Goal: Task Accomplishment & Management: Use online tool/utility

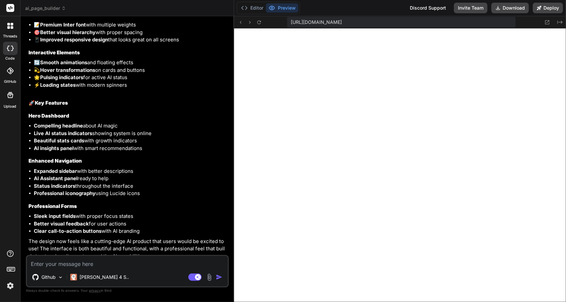
scroll to position [1918, 0]
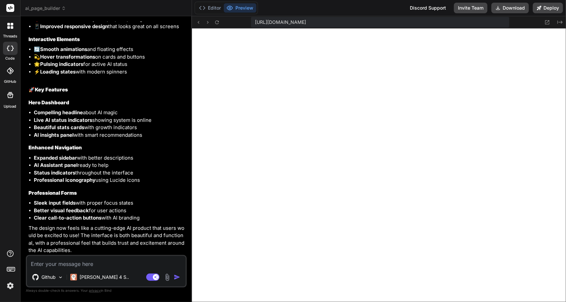
drag, startPoint x: 275, startPoint y: 156, endPoint x: 177, endPoint y: 138, distance: 99.8
click at [177, 138] on div "Bind AI Web Search Created with Pixso. Code Generator You how do I preview it B…" at bounding box center [106, 159] width 171 height 286
type textarea "x"
click at [95, 264] on textarea at bounding box center [106, 262] width 158 height 12
type textarea "T"
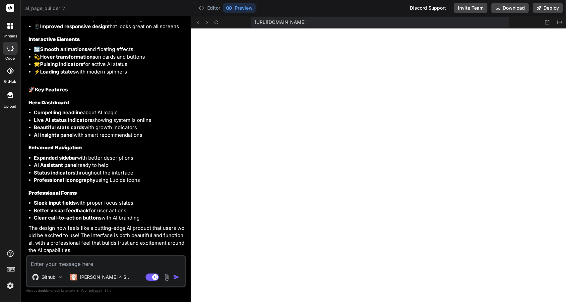
type textarea "x"
type textarea "Th"
type textarea "x"
type textarea "The"
type textarea "x"
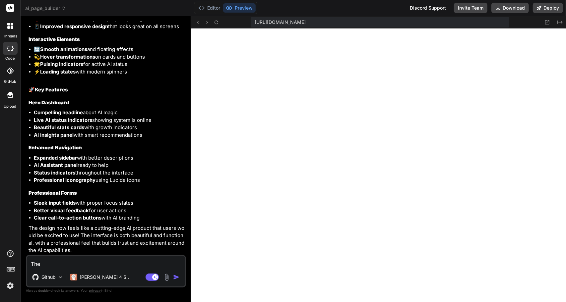
type textarea "The"
type textarea "x"
type textarea "The m"
type textarea "x"
type textarea "The ma"
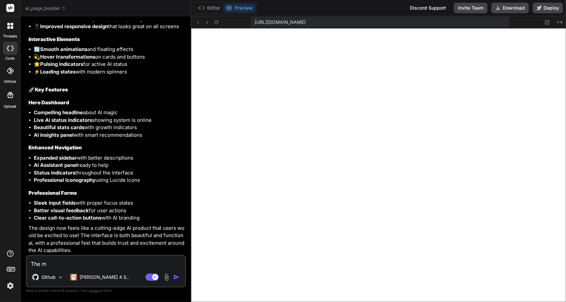
type textarea "x"
type textarea "The mai"
type textarea "x"
type textarea "The main"
type textarea "x"
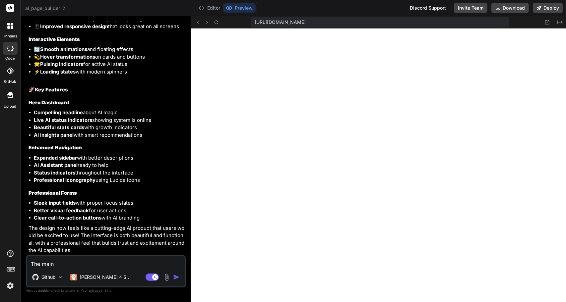
type textarea "The main"
type textarea "x"
type textarea "The main p"
type textarea "x"
type textarea "The main pa"
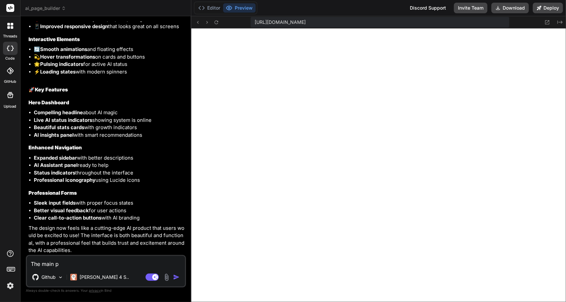
type textarea "x"
type textarea "The main pag"
type textarea "x"
type textarea "The main page"
type textarea "x"
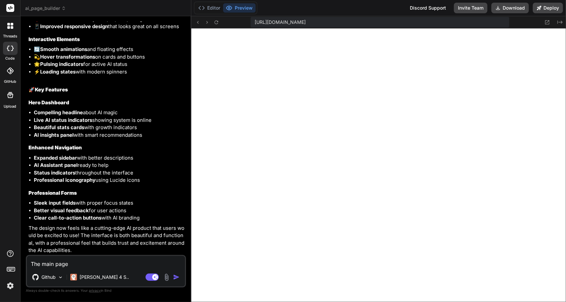
type textarea "The main page"
type textarea "x"
type textarea "The main page l"
type textarea "x"
type textarea "The main page lo"
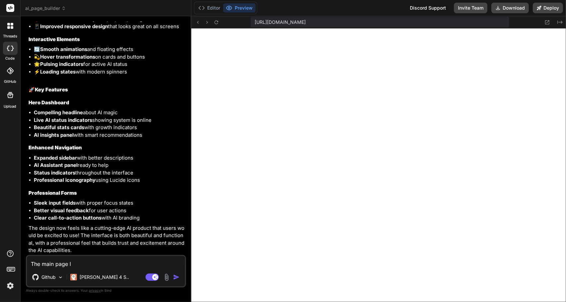
type textarea "x"
type textarea "The main page loo"
type textarea "x"
type textarea "The main page look"
type textarea "x"
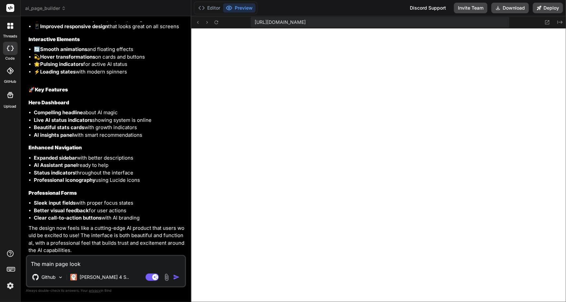
type textarea "The main page looks"
type textarea "x"
type textarea "The main page looks"
type textarea "x"
type textarea "The main page looks v"
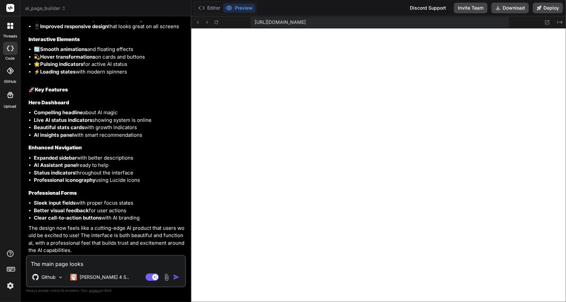
type textarea "x"
type textarea "The main page looks ve"
type textarea "x"
type textarea "The main page looks ver"
type textarea "x"
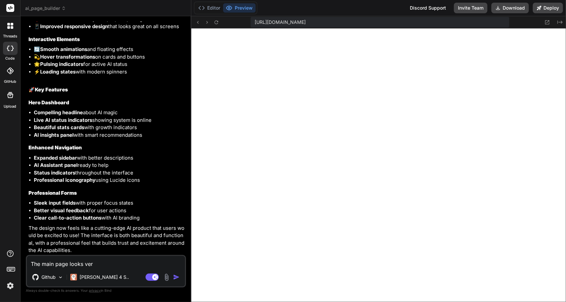
type textarea "The main page looks very"
type textarea "x"
type textarea "The main page looks very"
type textarea "x"
type textarea "The main page looks very p"
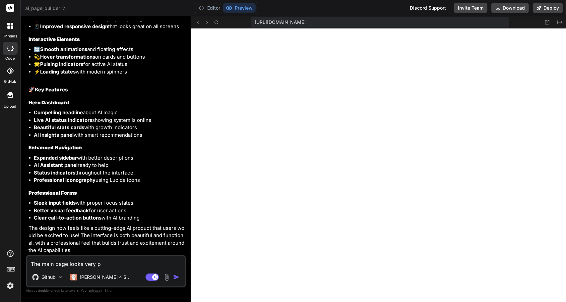
type textarea "x"
type textarea "The main page looks very po"
type textarea "x"
type textarea "The main page looks very por"
type textarea "x"
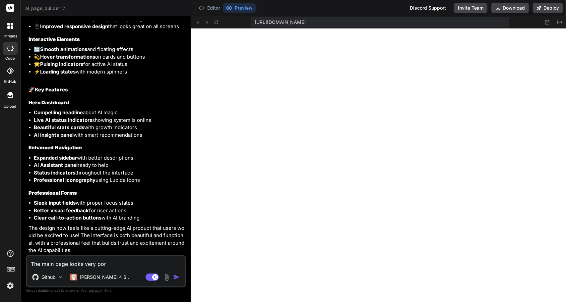
type textarea "The main page looks very po"
type textarea "x"
type textarea "The main page looks very poo"
type textarea "x"
type textarea "The main page looks very poor"
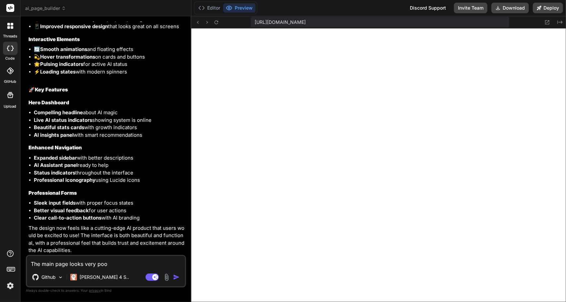
type textarea "x"
type textarea "The main page looks very poorl"
type textarea "x"
type textarea "The main page looks very poorly"
type textarea "x"
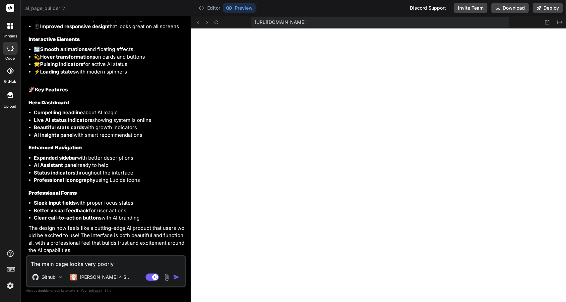
type textarea "The main page looks very poorly"
type textarea "x"
type textarea "The main page looks very poorly f"
type textarea "x"
type textarea "The main page looks very poorly fo"
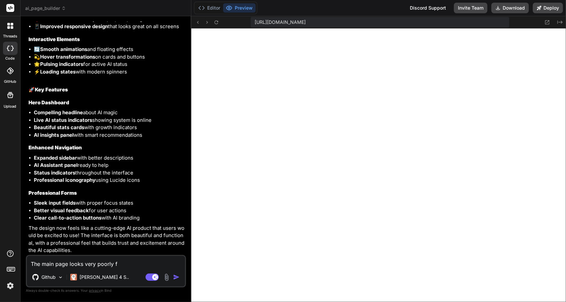
type textarea "x"
type textarea "The main page looks very poorly for"
type textarea "x"
type textarea "The main page looks very poorly form"
type textarea "x"
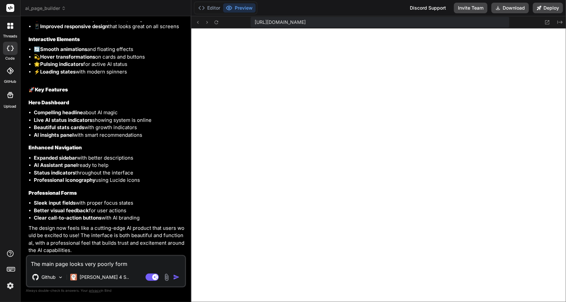
type textarea "The main page looks very poorly forma"
type textarea "x"
type textarea "The main page looks very poorly format"
type textarea "x"
type textarea "The main page looks very poorly formate"
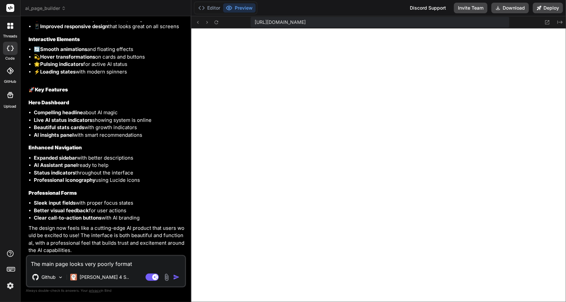
type textarea "x"
type textarea "The main page looks very poorly formated"
type textarea "x"
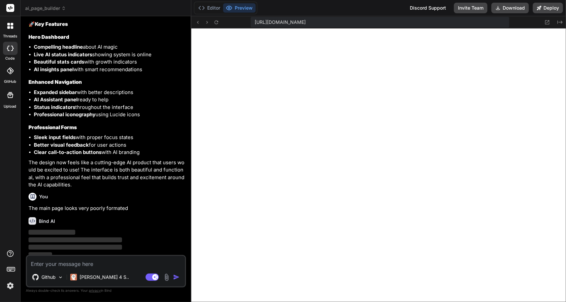
scroll to position [1995, 0]
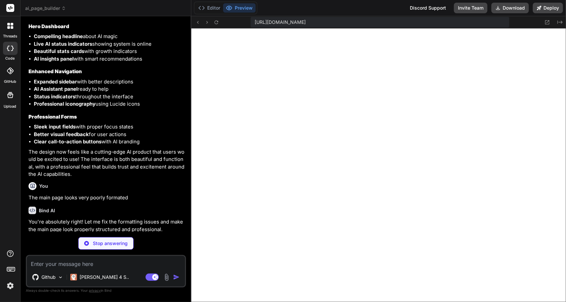
type textarea "x"
type textarea "</div> </div> </div> </main> <script src="app.js"></script> </body> </html>"
type textarea "x"
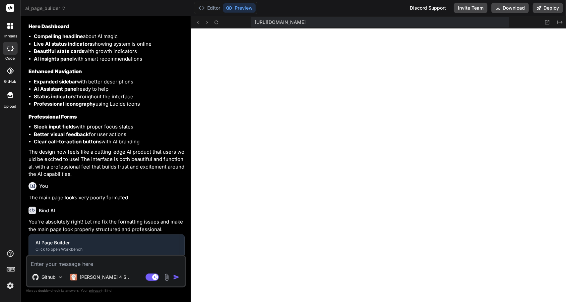
scroll to position [693, 0]
click at [81, 262] on textarea at bounding box center [106, 262] width 158 height 12
type textarea "n"
type textarea "x"
type textarea "no"
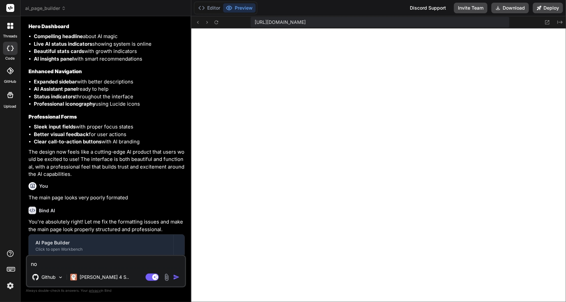
type textarea "x"
type textarea "now"
type textarea "x"
type textarea "now"
type textarea "x"
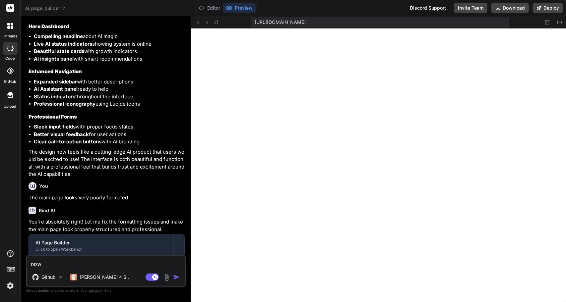
type textarea "now t"
type textarea "x"
type textarea "now th"
type textarea "x"
type textarea "now the"
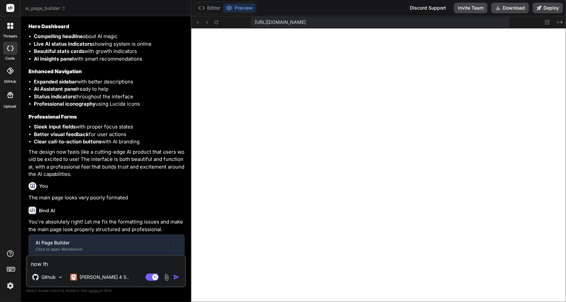
type textarea "x"
type textarea "now the"
type textarea "x"
type textarea "now the p"
type textarea "x"
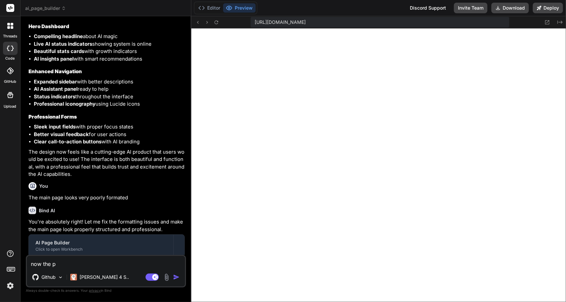
type textarea "now the pa"
type textarea "x"
type textarea "now the pag"
type textarea "x"
type textarea "now the page"
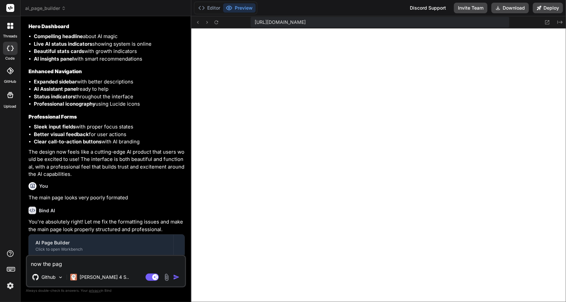
type textarea "x"
type textarea "now the page"
type textarea "x"
type textarea "now the page i"
type textarea "x"
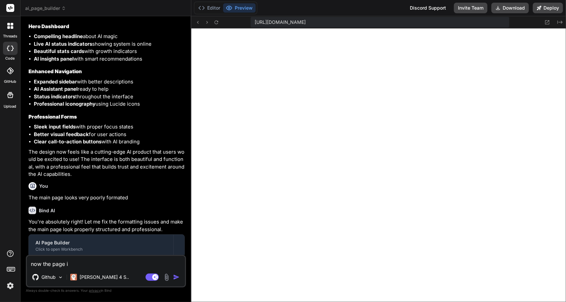
type textarea "now the page is"
type textarea "x"
type textarea "now the page is"
type textarea "x"
type textarea "now the page is u"
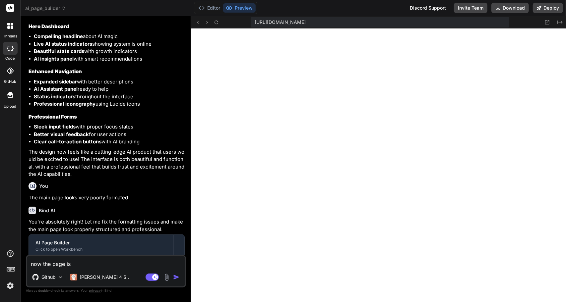
type textarea "x"
type textarea "now the page is un"
type textarea "x"
type textarea "now the page is unr"
type textarea "x"
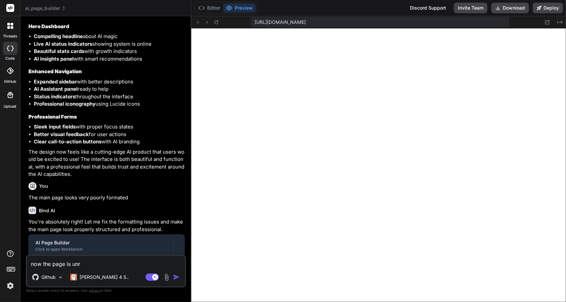
type textarea "now the page is unre"
type textarea "x"
type textarea "now the page is unrea"
type textarea "x"
type textarea "now the page is unread"
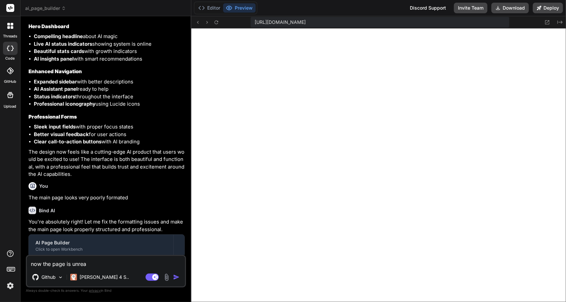
type textarea "x"
type textarea "now the page is unreada"
type textarea "x"
type textarea "now the page is unreadab"
type textarea "x"
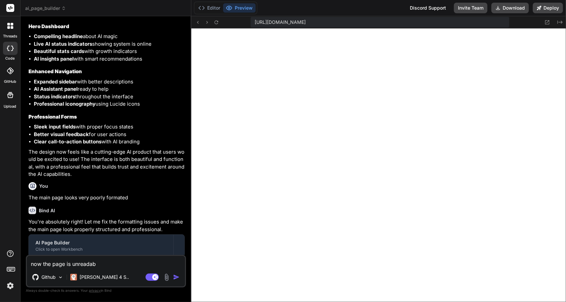
type textarea "now the page is unreadabl"
type textarea "x"
type textarea "now the page is unreadable"
type textarea "x"
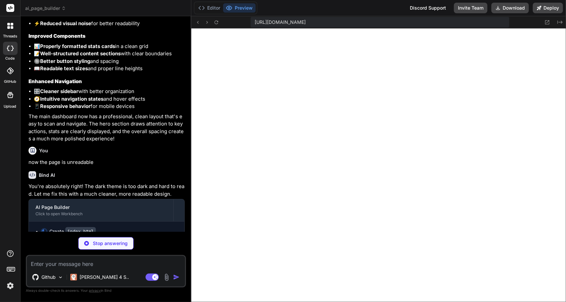
scroll to position [2404, 0]
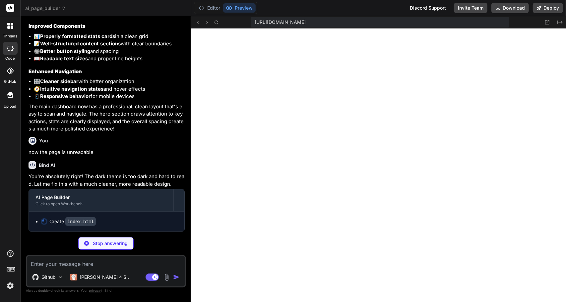
type textarea "x"
type textarea "<script src="app.js"></script> </body> </html>"
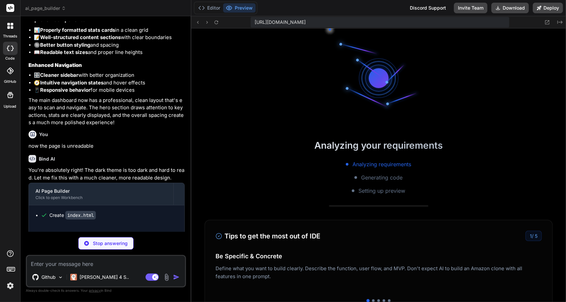
type textarea "x"
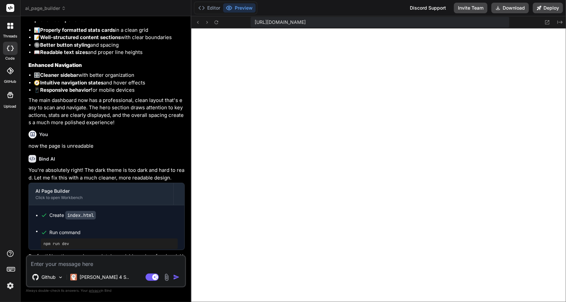
scroll to position [922, 0]
click at [73, 264] on textarea at bounding box center [106, 262] width 158 height 12
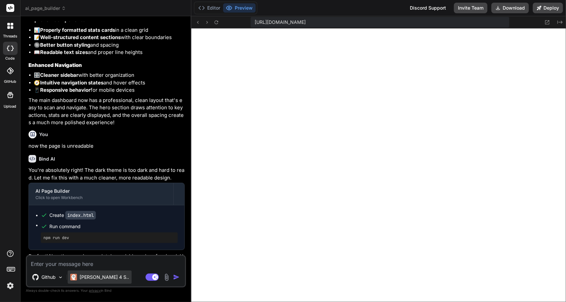
type textarea "T"
type textarea "x"
type textarea "Th"
type textarea "x"
type textarea "The"
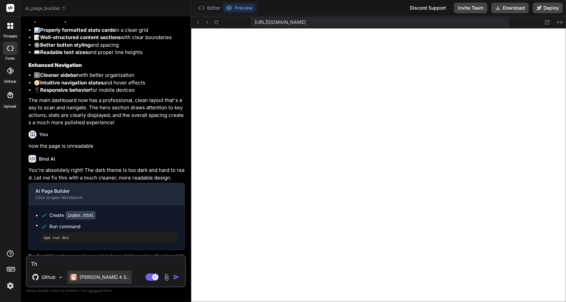
type textarea "x"
type textarea "The"
type textarea "x"
type textarea "The m"
type textarea "x"
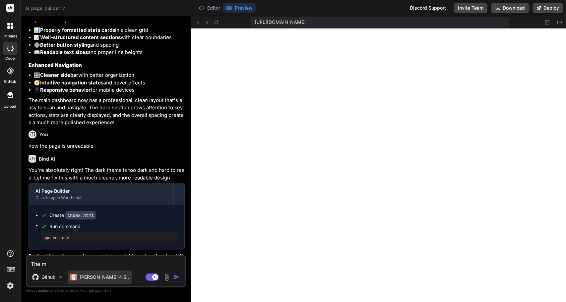
type textarea "The ma"
type textarea "x"
type textarea "The man"
type textarea "x"
type textarea "The ma"
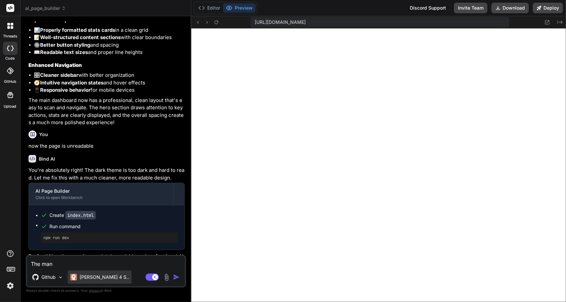
type textarea "x"
type textarea "The mai"
type textarea "x"
type textarea "The main"
type textarea "x"
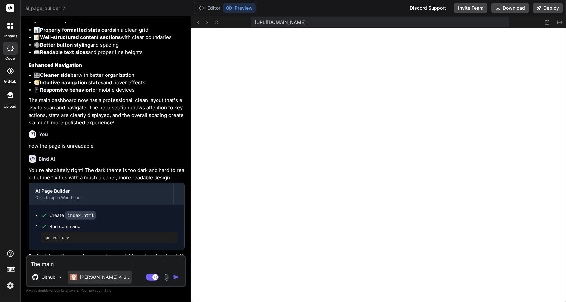
type textarea "The main"
type textarea "x"
type textarea "The main p"
type textarea "x"
type textarea "The main pa"
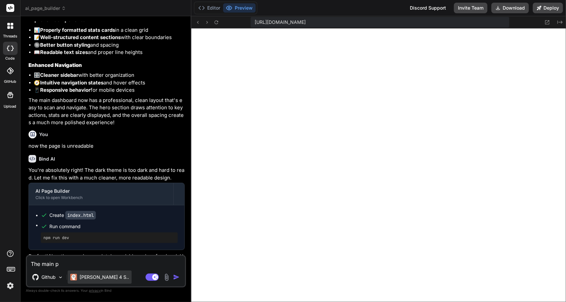
type textarea "x"
type textarea "The main pag"
type textarea "x"
type textarea "The main page"
type textarea "x"
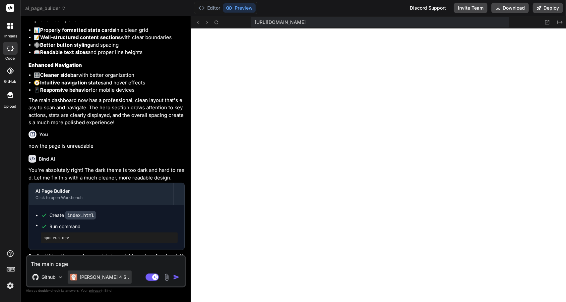
type textarea "The main page"
type textarea "x"
type textarea "The main page l"
type textarea "x"
type textarea "The main page lo"
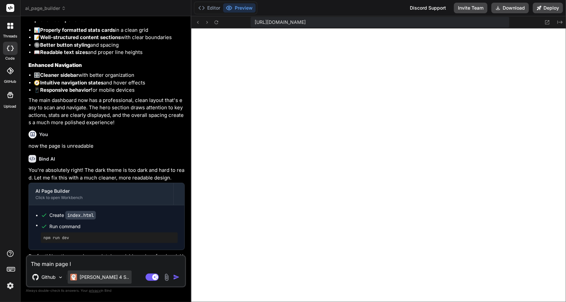
type textarea "x"
type textarea "The main page loo"
type textarea "x"
type textarea "The main page look"
type textarea "x"
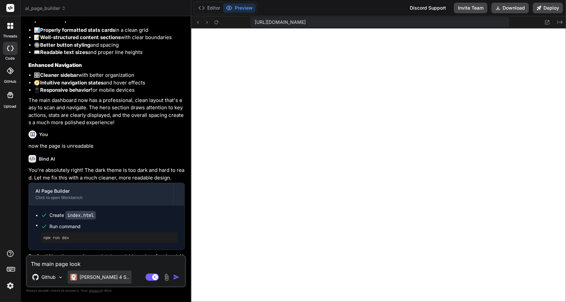
type textarea "The main page looks"
type textarea "x"
type textarea "The main page looks"
type textarea "x"
type textarea "The main page looks l"
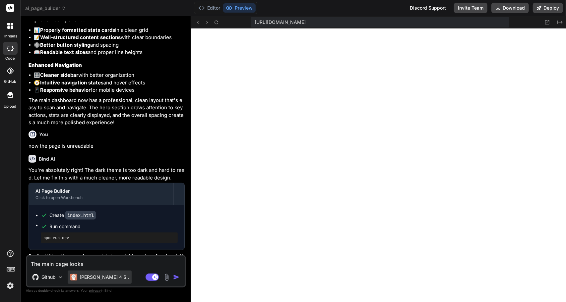
type textarea "x"
type textarea "The main page looks li"
type textarea "x"
type textarea "The main page looks lik"
type textarea "x"
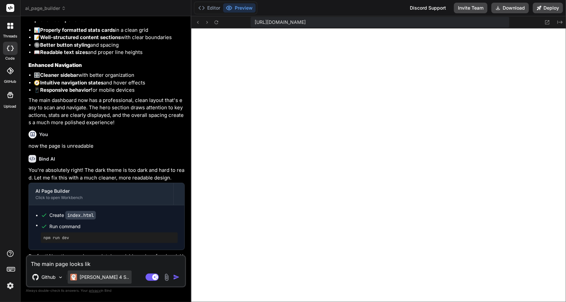
type textarea "The main page looks like"
type textarea "x"
type textarea "The main page looks like"
type textarea "x"
type textarea "The main page looks like i"
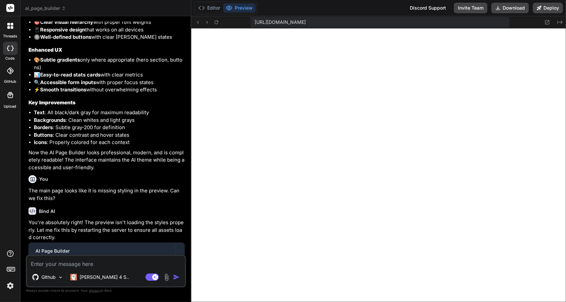
scroll to position [1151, 0]
